Goal: Information Seeking & Learning: Find specific fact

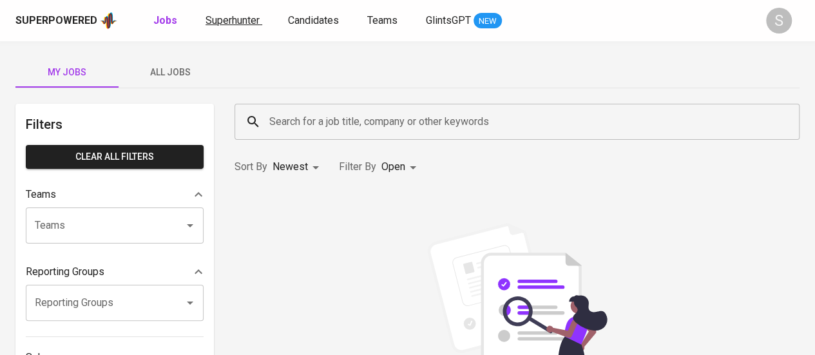
click at [217, 24] on span "Superhunter" at bounding box center [233, 20] width 54 height 12
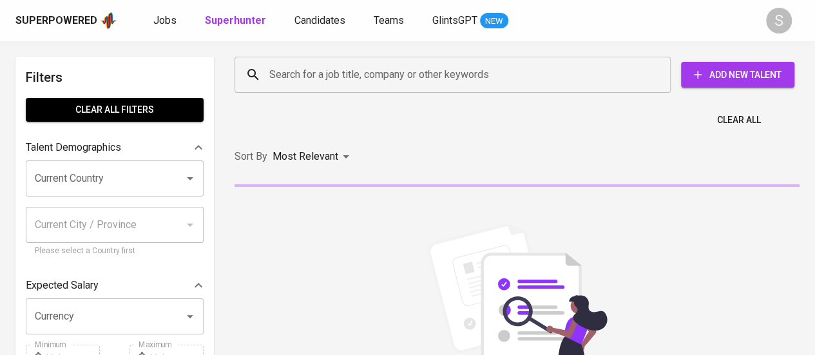
click at [326, 80] on input "Search for a job title, company or other keywords" at bounding box center [456, 75] width 380 height 24
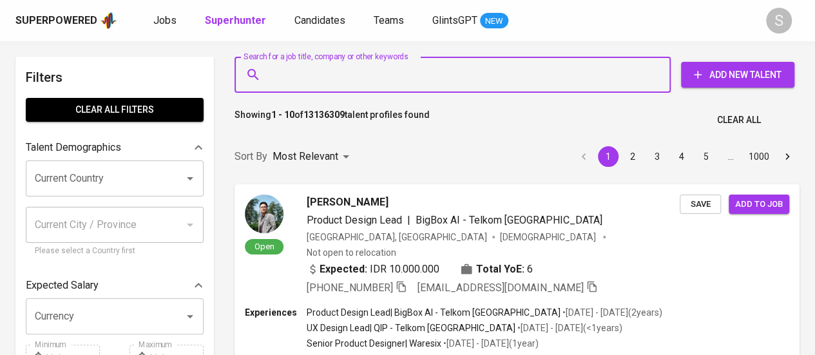
paste input "[EMAIL_ADDRESS][DOMAIN_NAME]"
type input "[EMAIL_ADDRESS][DOMAIN_NAME]"
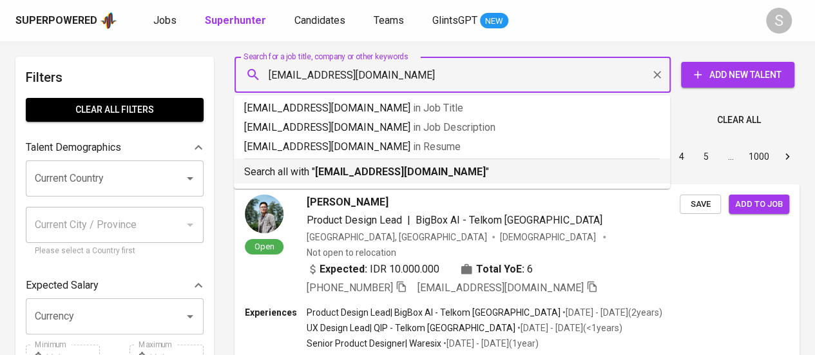
click at [385, 169] on b "[EMAIL_ADDRESS][DOMAIN_NAME]" at bounding box center [400, 172] width 171 height 12
click at [380, 173] on div "Sort By Most Relevant MOST_RELEVANT 1 2 3 4 5 … 1000" at bounding box center [517, 156] width 581 height 39
click at [417, 175] on div "Sort By Most Relevant MOST_RELEVANT 1 2 3 4 5 … 1000" at bounding box center [517, 156] width 581 height 39
